Goal: Transaction & Acquisition: Book appointment/travel/reservation

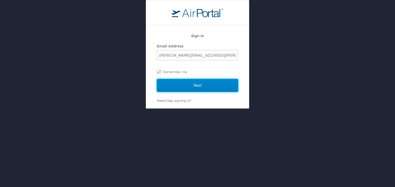
click at [189, 85] on input "Next" at bounding box center [197, 85] width 81 height 13
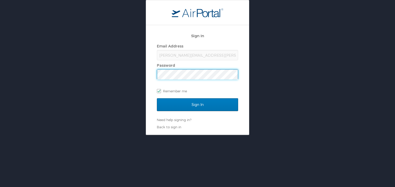
click at [157, 98] on input "Sign In" at bounding box center [197, 104] width 81 height 13
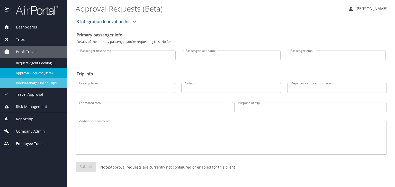
click at [52, 83] on span "Book/Manage Online Trips" at bounding box center [38, 83] width 45 height 5
